Goal: Transaction & Acquisition: Download file/media

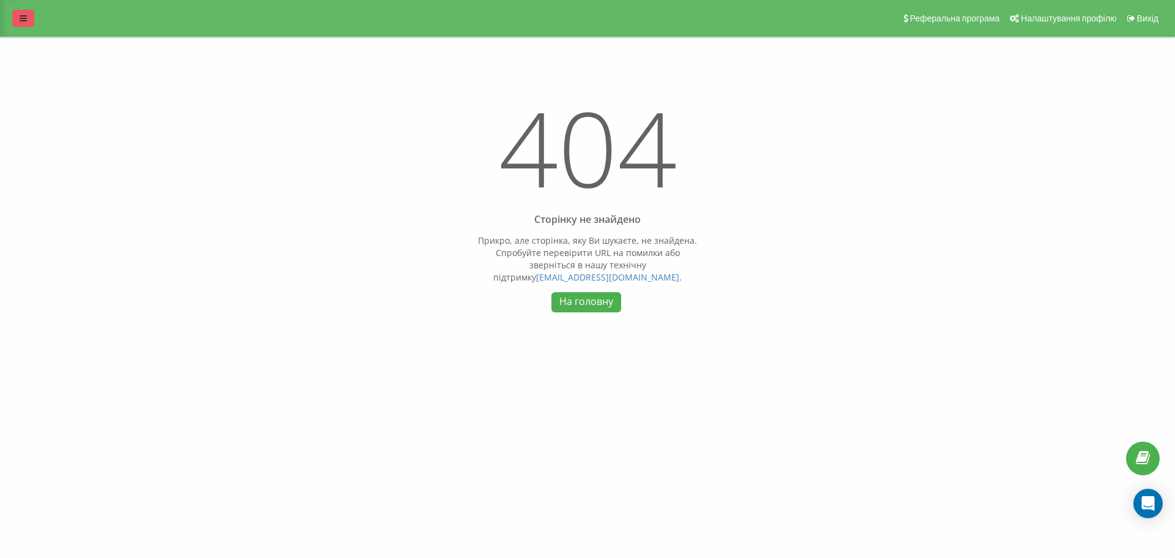
click at [39, 19] on div "Реферальна програма Налаштування профілю Вихід" at bounding box center [587, 18] width 1175 height 37
click at [31, 19] on link at bounding box center [23, 18] width 22 height 17
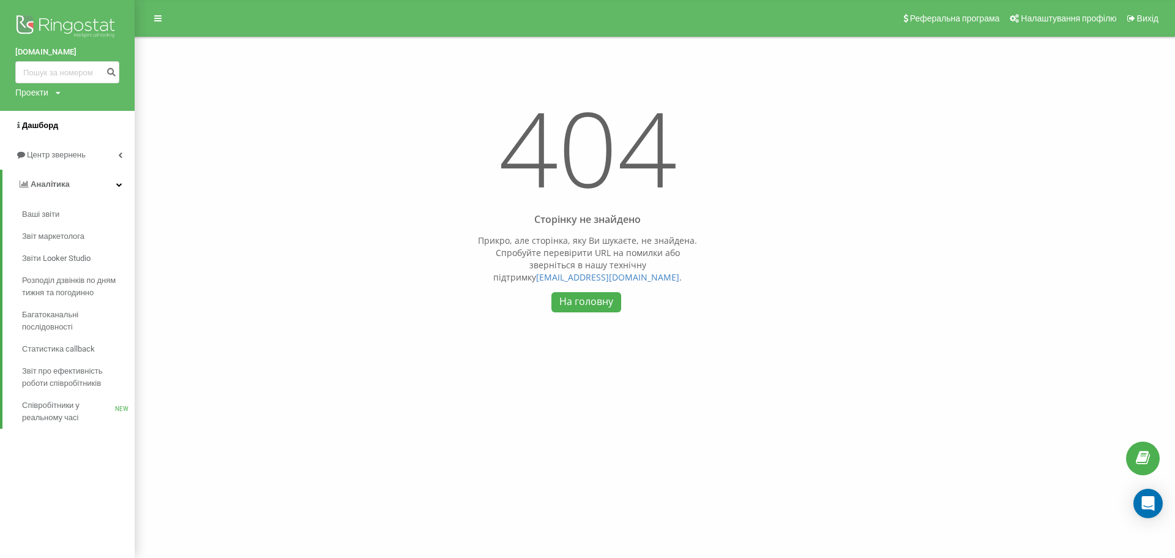
click at [38, 122] on span "Дашборд" at bounding box center [40, 125] width 36 height 9
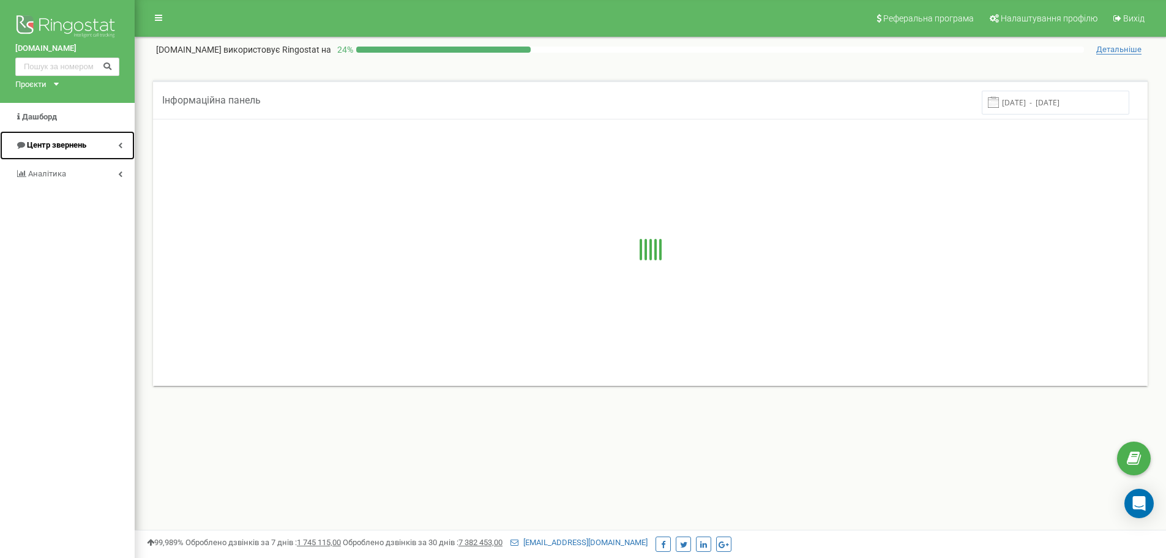
click at [67, 143] on span "Центр звернень" at bounding box center [56, 144] width 59 height 9
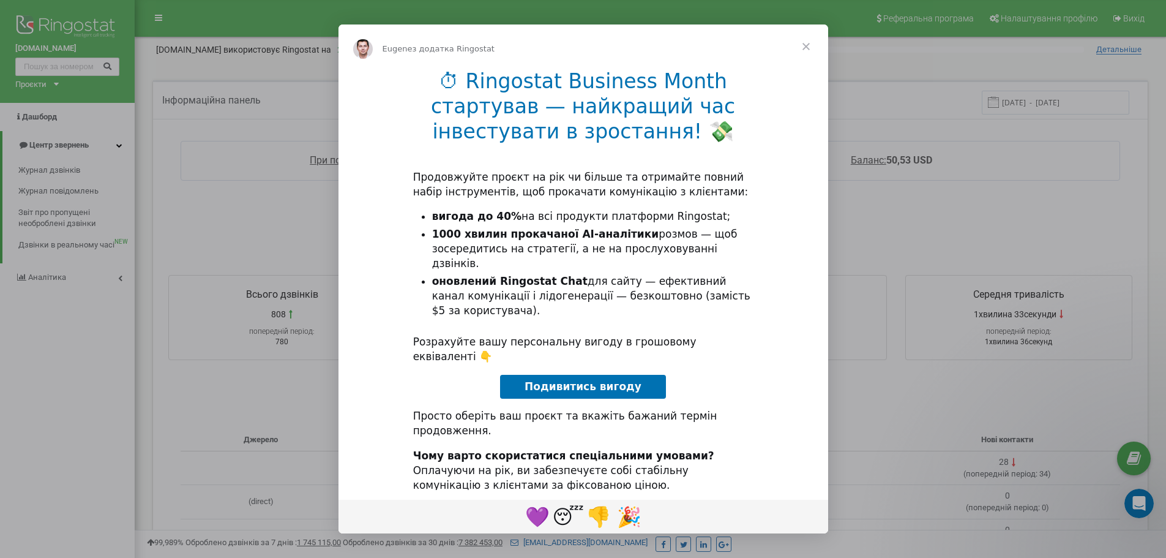
click at [808, 55] on span "Закрити" at bounding box center [806, 46] width 44 height 44
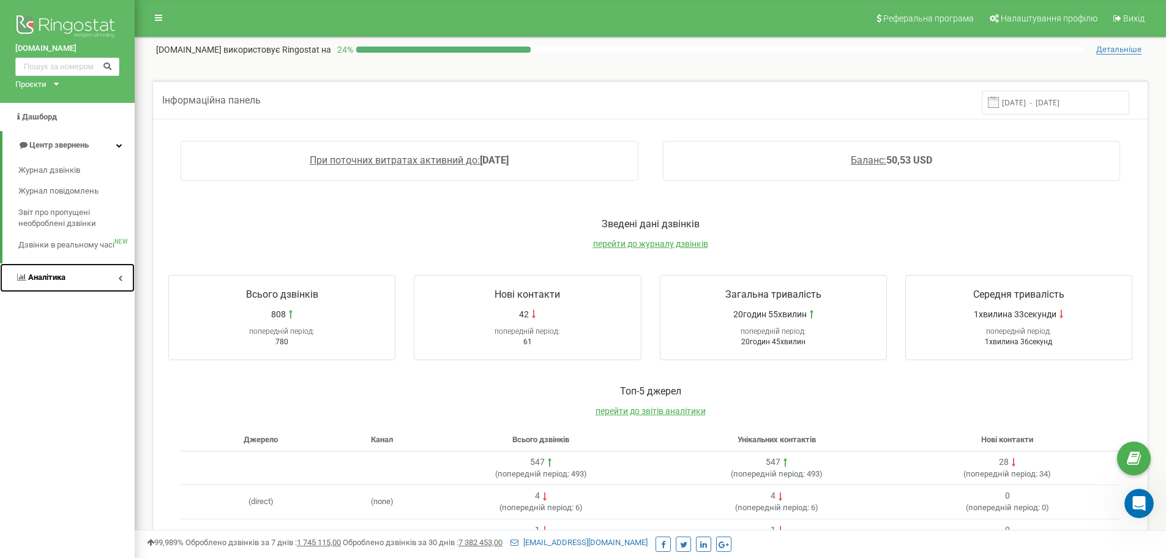
click at [53, 275] on span "Аналiтика" at bounding box center [46, 276] width 37 height 9
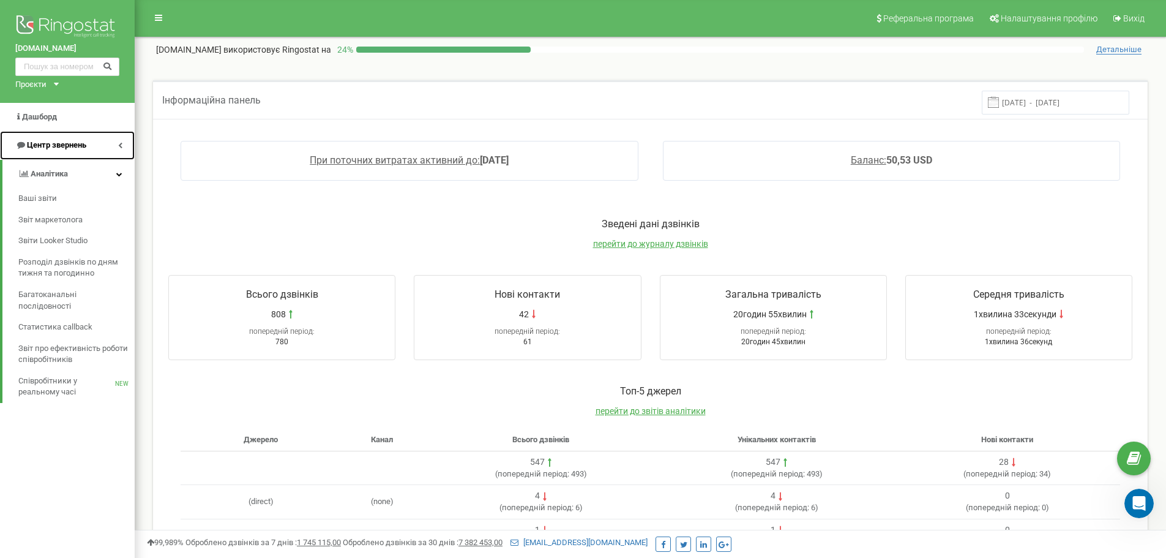
click at [66, 143] on span "Центр звернень" at bounding box center [56, 144] width 59 height 9
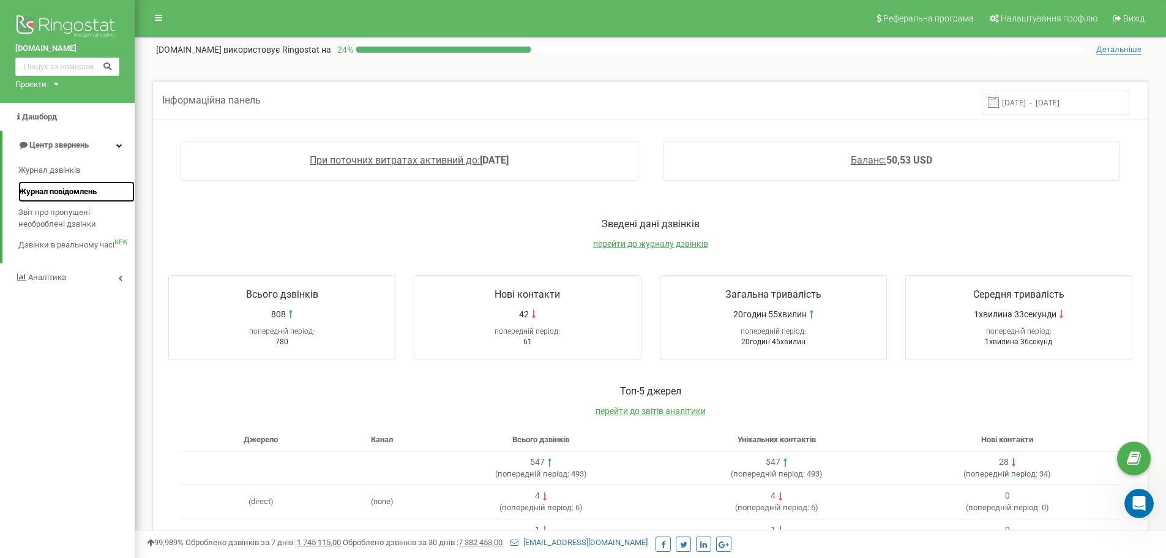
click at [42, 182] on link "Журнал повідомлень" at bounding box center [76, 191] width 116 height 21
click at [45, 176] on span "Журнал дзвінків" at bounding box center [48, 171] width 61 height 12
click at [46, 175] on span "Журнал дзвінків" at bounding box center [48, 171] width 61 height 12
click at [40, 191] on span "Журнал повідомлень" at bounding box center [57, 191] width 78 height 12
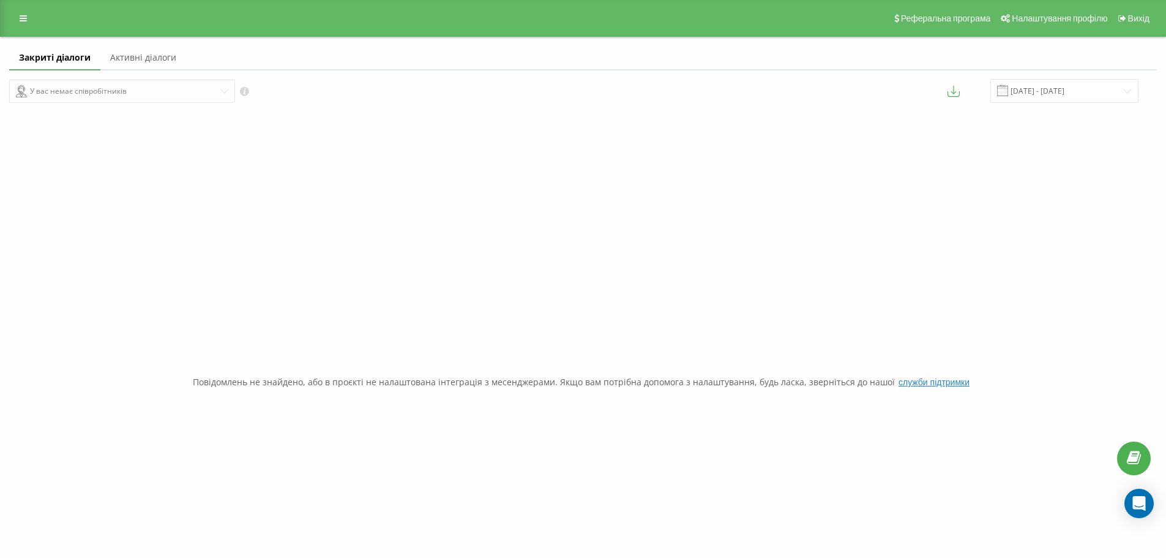
click at [18, 8] on div "Реферальна програма Налаштування профілю Вихід" at bounding box center [583, 18] width 1166 height 37
click at [21, 10] on link at bounding box center [23, 18] width 22 height 17
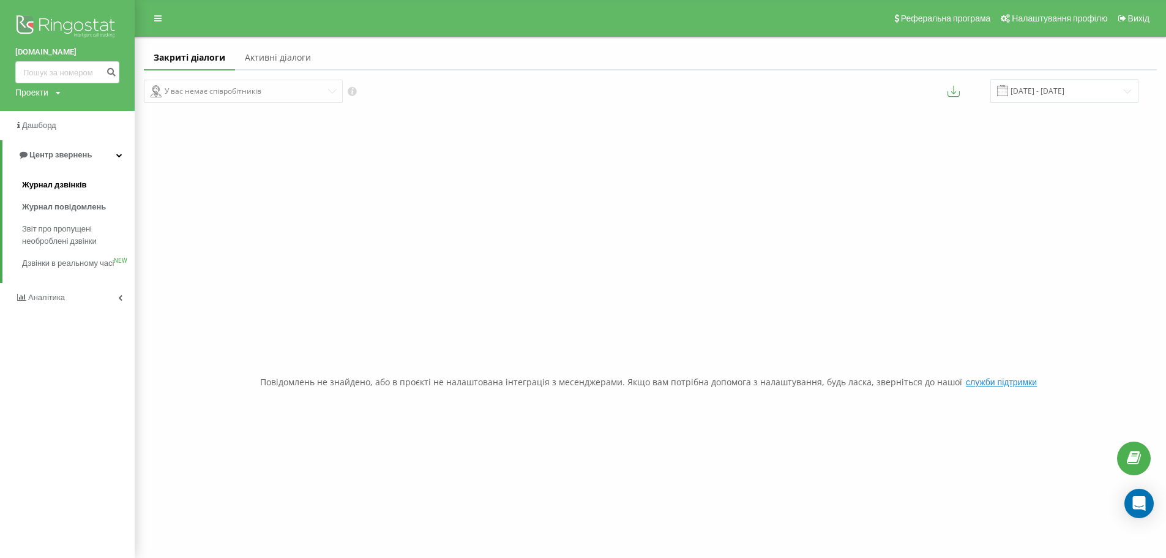
click at [51, 191] on span "Журнал дзвінків" at bounding box center [54, 185] width 65 height 12
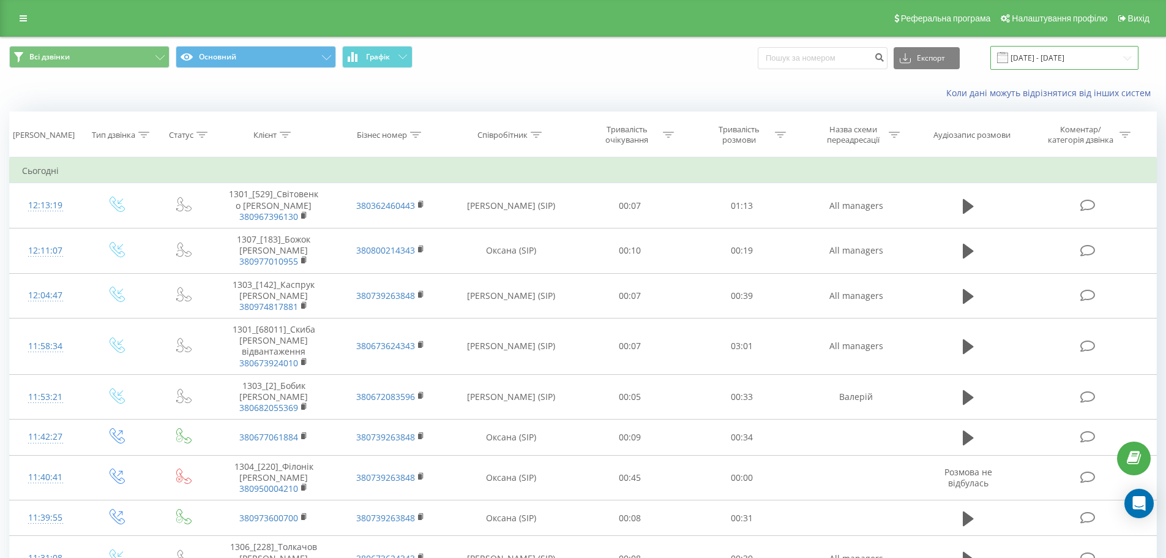
click at [1048, 59] on input "22.08.2025 - 22.09.2025" at bounding box center [1064, 58] width 148 height 24
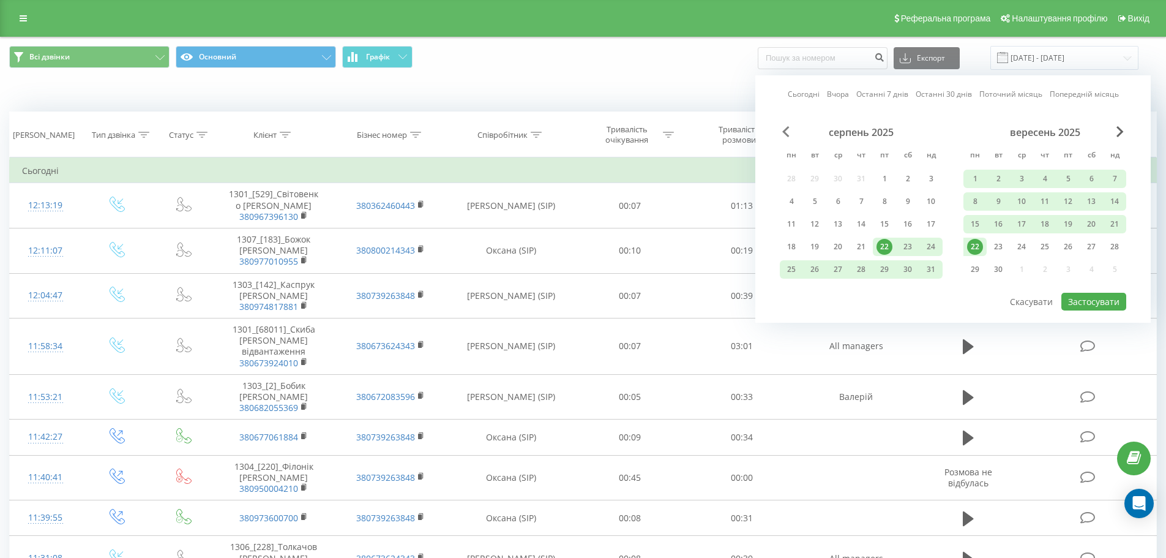
click at [783, 132] on span "Previous Month" at bounding box center [785, 131] width 7 height 11
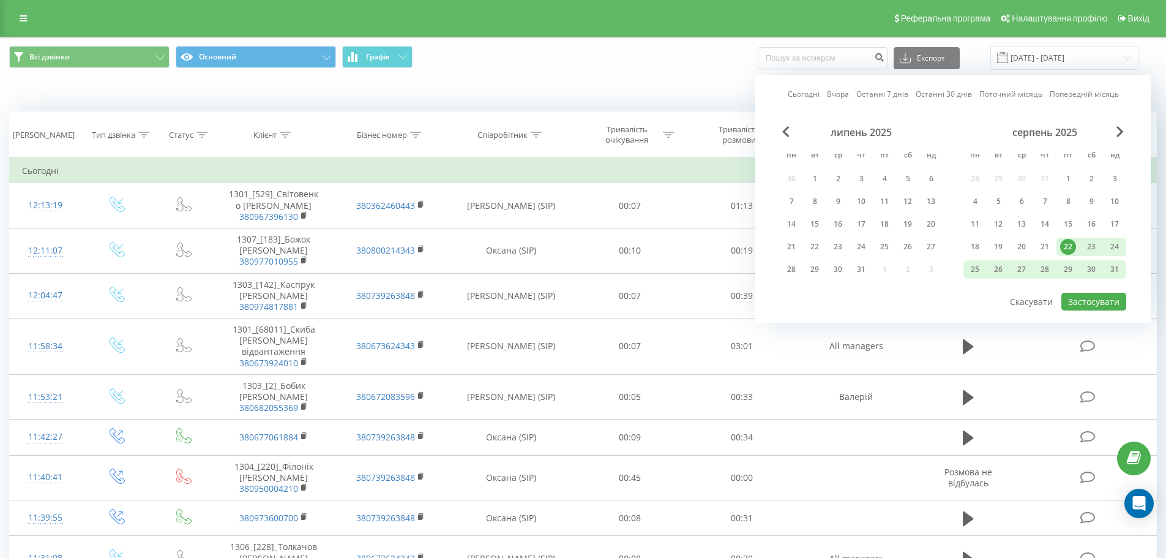
click at [539, 63] on span "Всі дзвінки Основний Графік" at bounding box center [291, 58] width 565 height 24
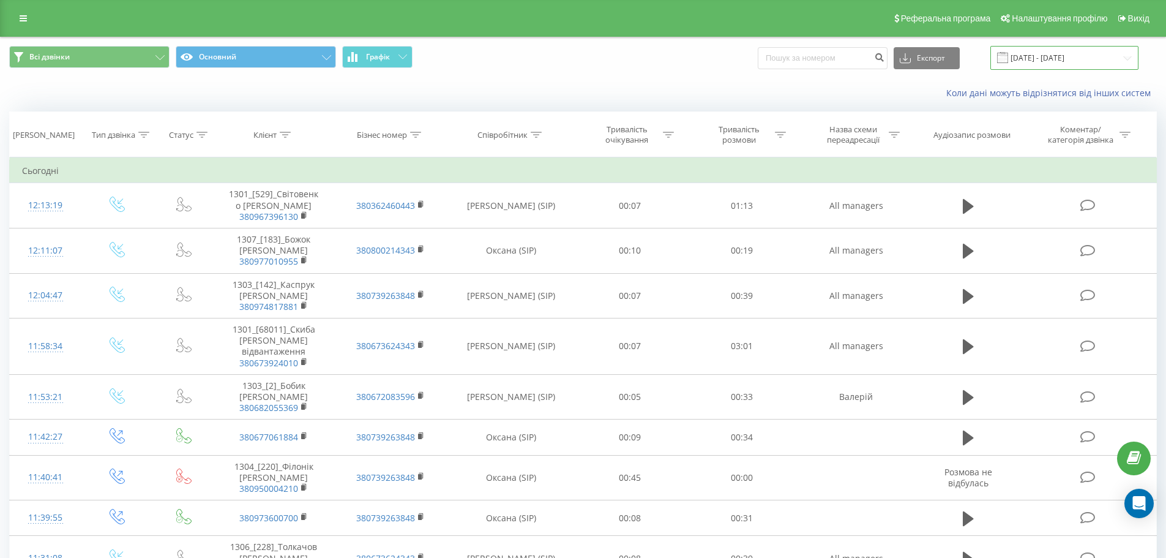
click at [1086, 61] on input "22.08.2025 - 22.09.2025" at bounding box center [1064, 58] width 148 height 24
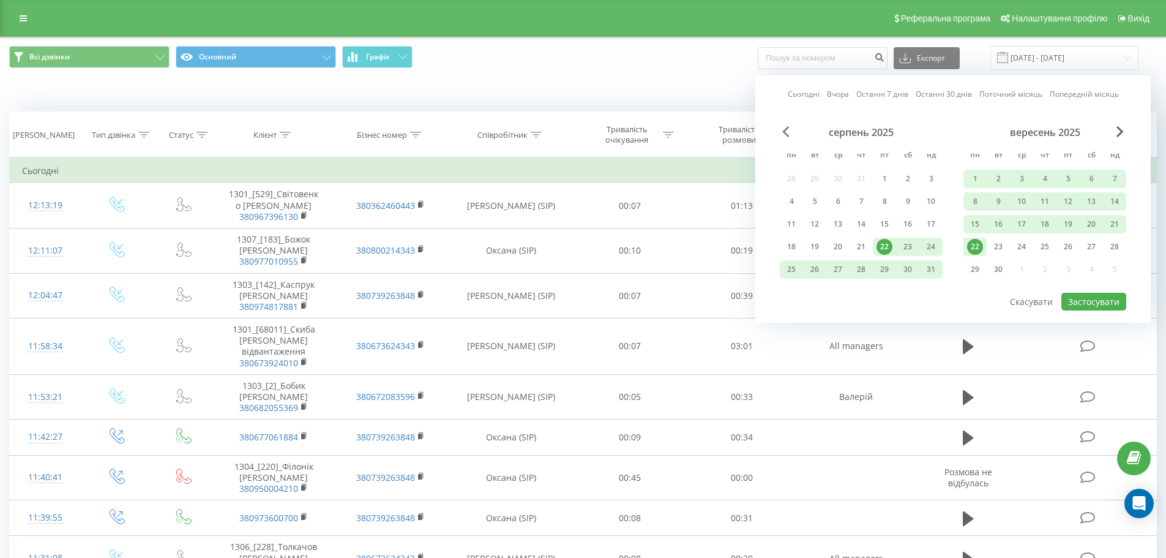
click at [788, 129] on span "Previous Month" at bounding box center [785, 131] width 7 height 11
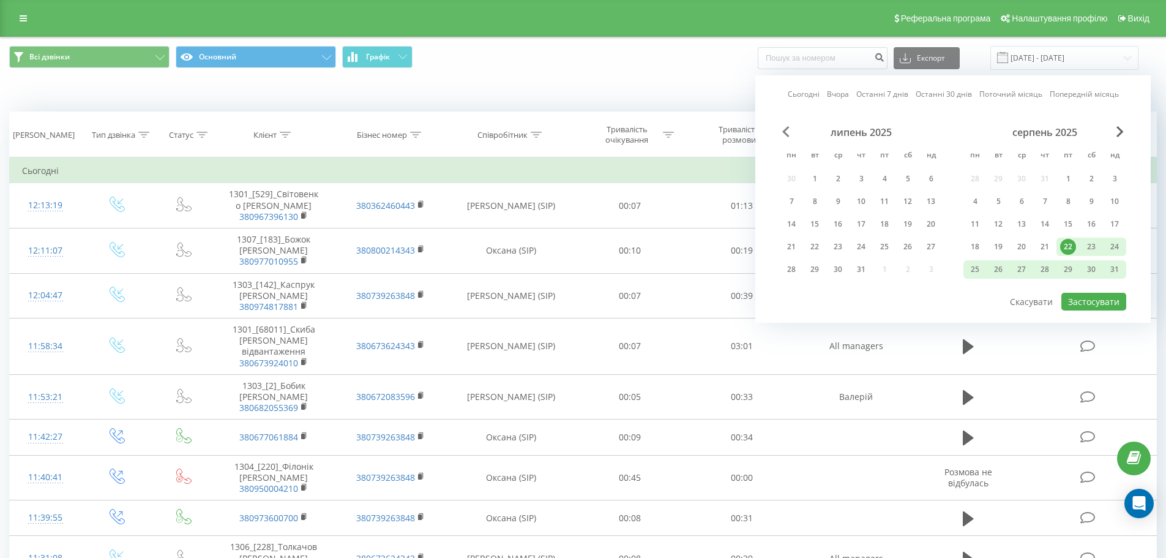
click at [788, 129] on span "Previous Month" at bounding box center [785, 131] width 7 height 11
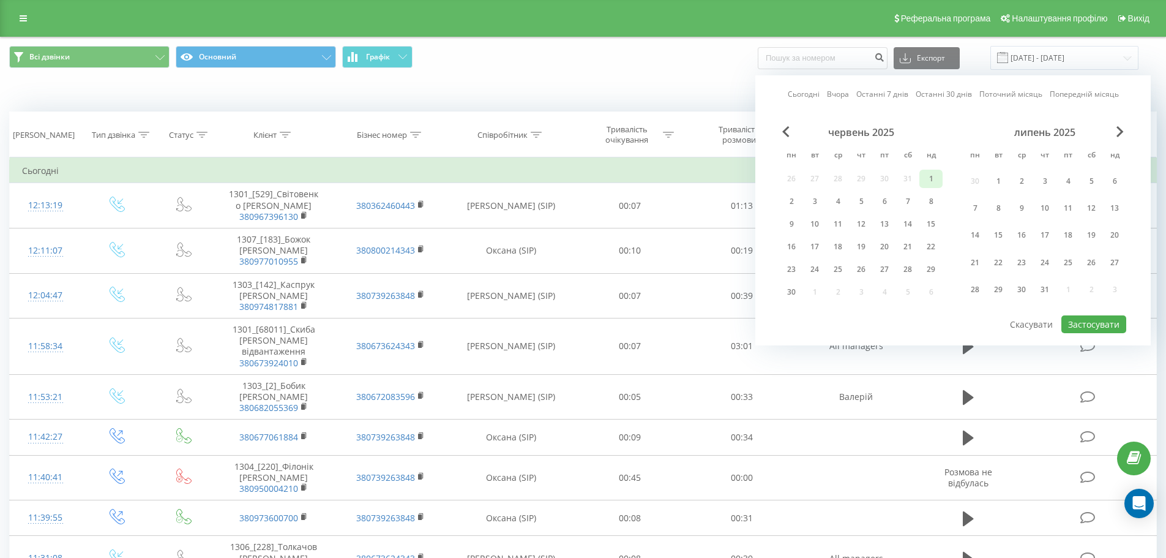
click at [933, 181] on div "1" at bounding box center [931, 179] width 16 height 16
click at [1118, 138] on div "липень 2025 пн вт ср чт пт сб нд 30 1 2 3 4 5 6 7 8 9 10 11 12 13 14 15 16 17 1…" at bounding box center [1044, 215] width 163 height 179
click at [1118, 133] on span "Next Month" at bounding box center [1119, 131] width 7 height 11
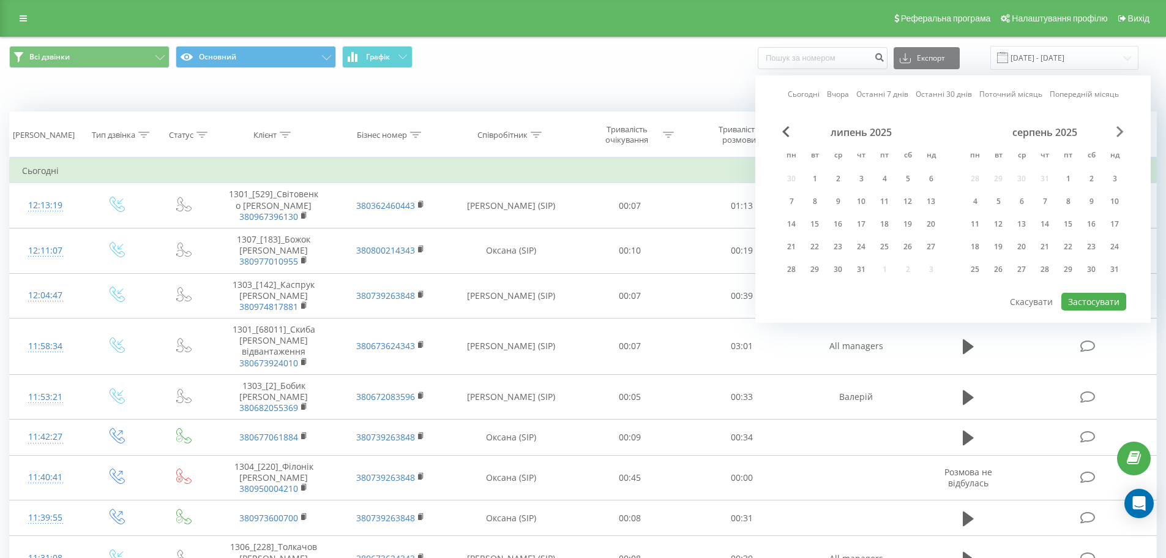
click at [1118, 133] on span "Next Month" at bounding box center [1119, 131] width 7 height 11
click at [1120, 133] on span "Next Month" at bounding box center [1119, 131] width 7 height 11
click at [782, 134] on span "Previous Month" at bounding box center [785, 131] width 7 height 11
click at [810, 267] on div "30" at bounding box center [815, 269] width 16 height 16
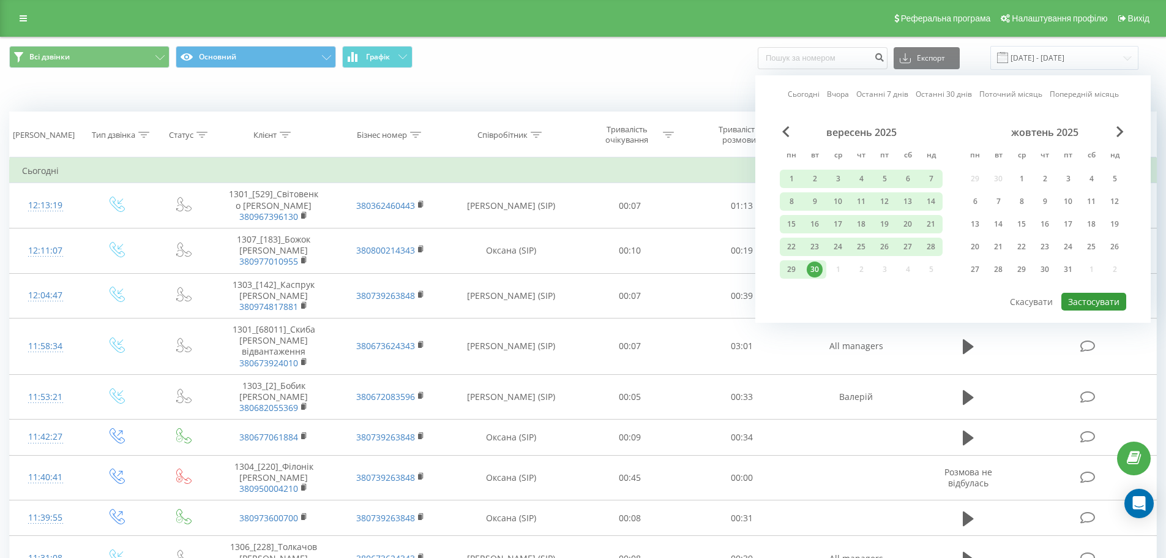
click at [1102, 294] on button "Застосувати" at bounding box center [1093, 302] width 65 height 18
type input "01.06.2025 - 30.09.2025"
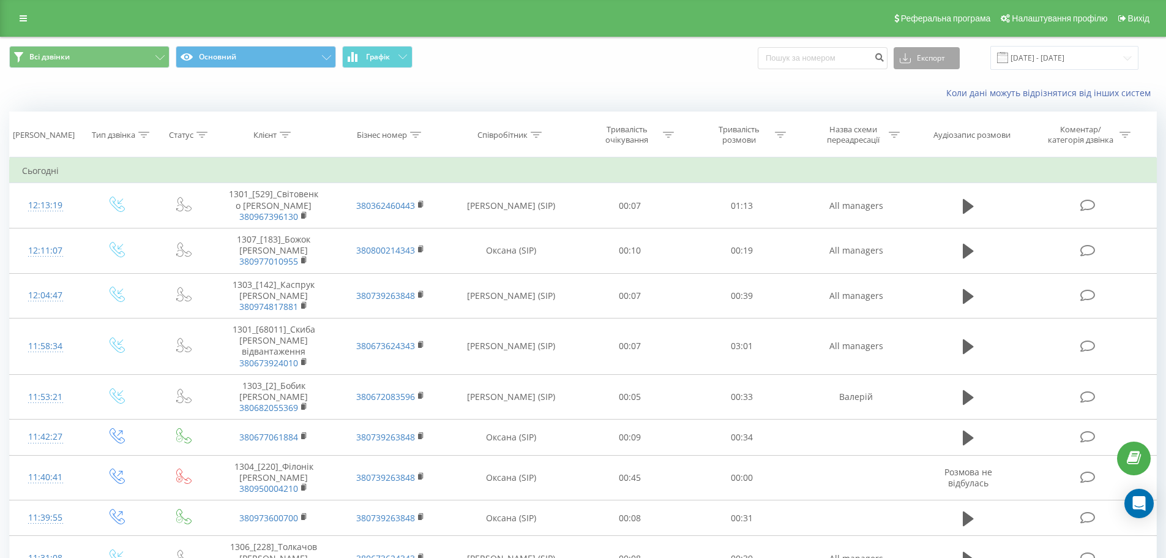
click at [935, 54] on button "Експорт" at bounding box center [927, 58] width 66 height 22
click at [941, 121] on div ".xlsx" at bounding box center [926, 125] width 65 height 22
